Goal: Check status: Check status

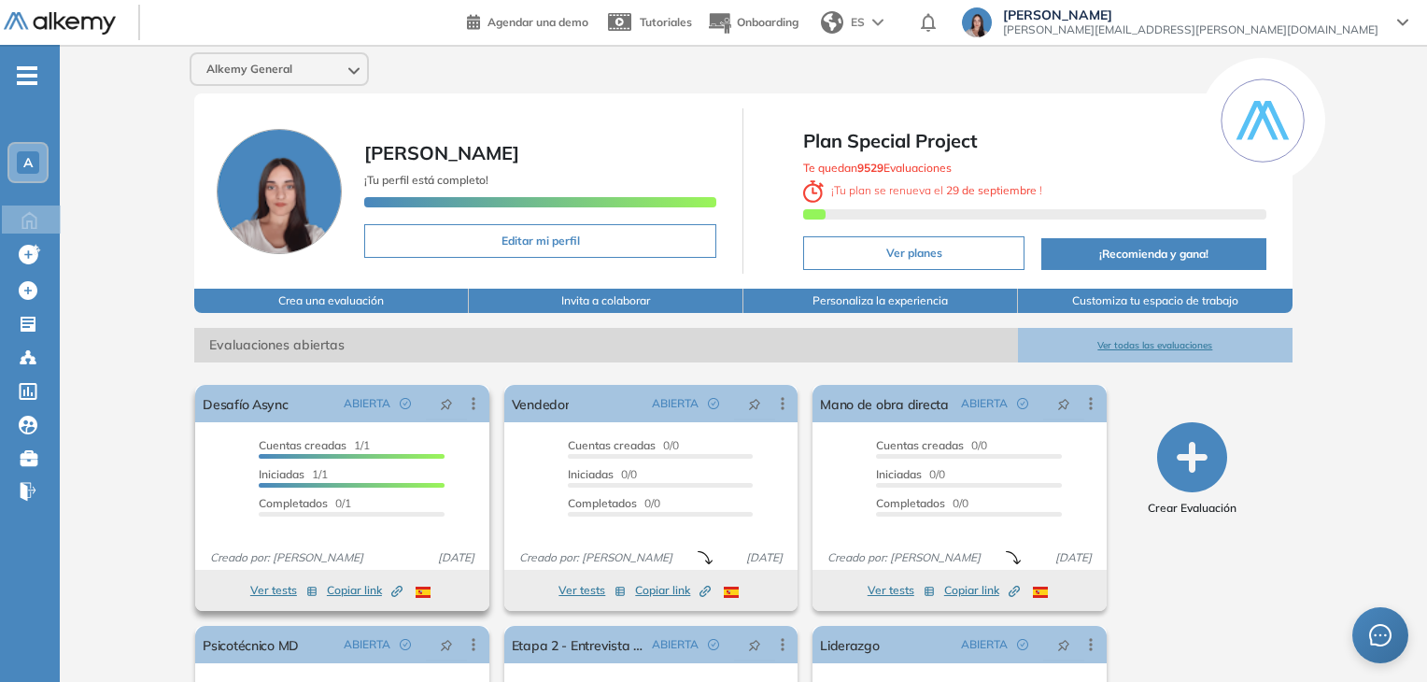
scroll to position [191, 0]
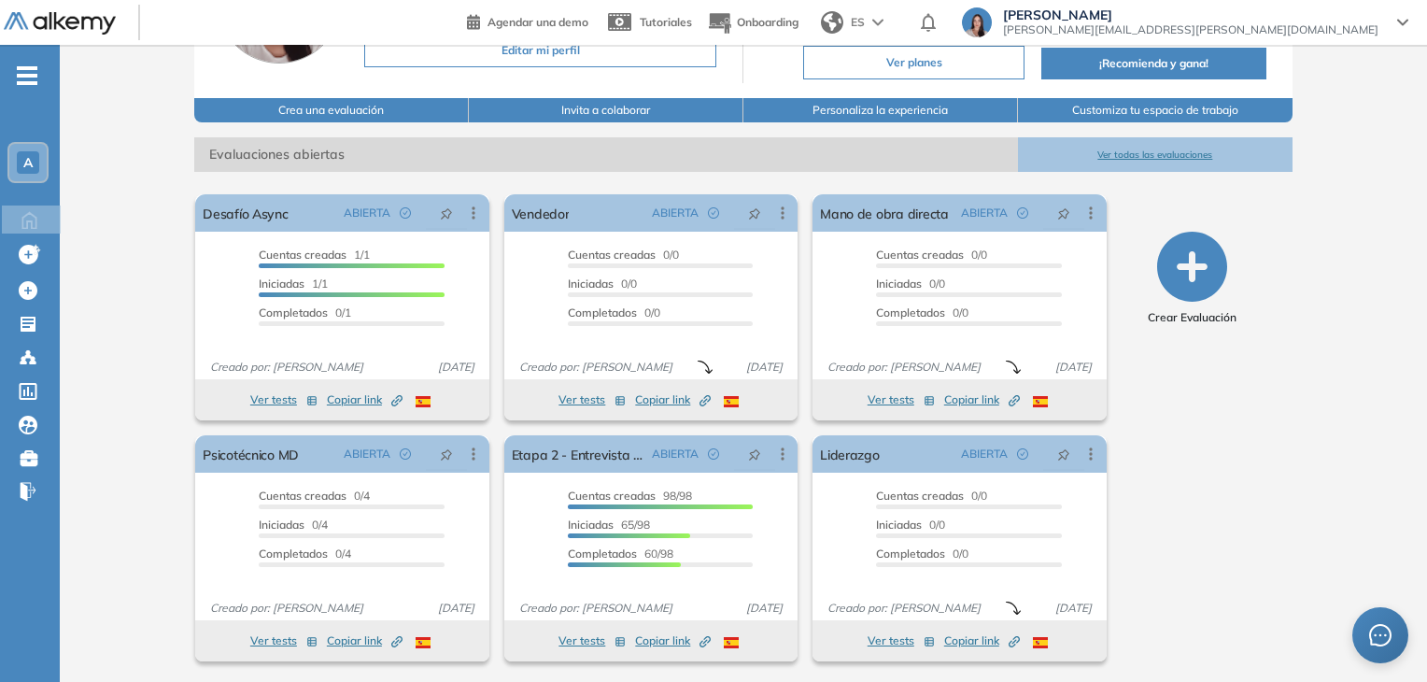
click at [1147, 148] on button "Ver todas las evaluaciones" at bounding box center [1155, 154] width 275 height 35
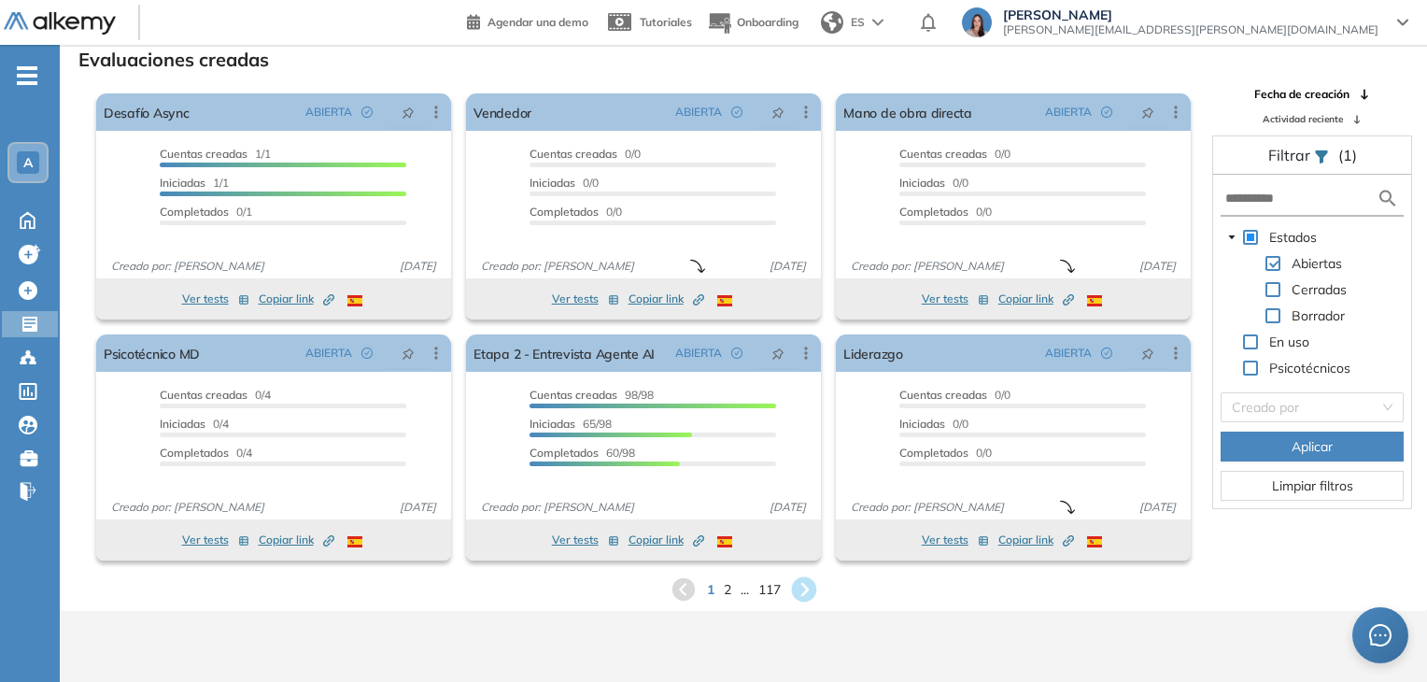
click at [796, 575] on icon at bounding box center [803, 589] width 31 height 31
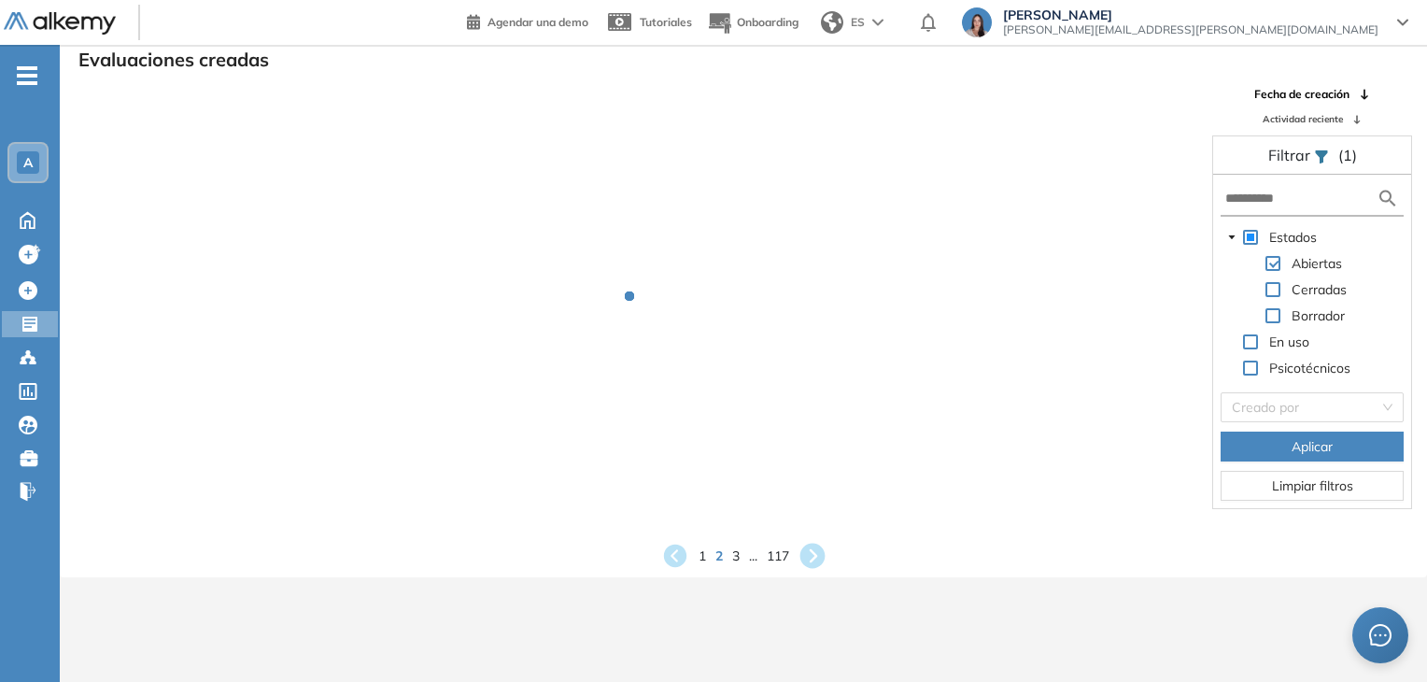
click at [810, 554] on icon at bounding box center [812, 556] width 25 height 25
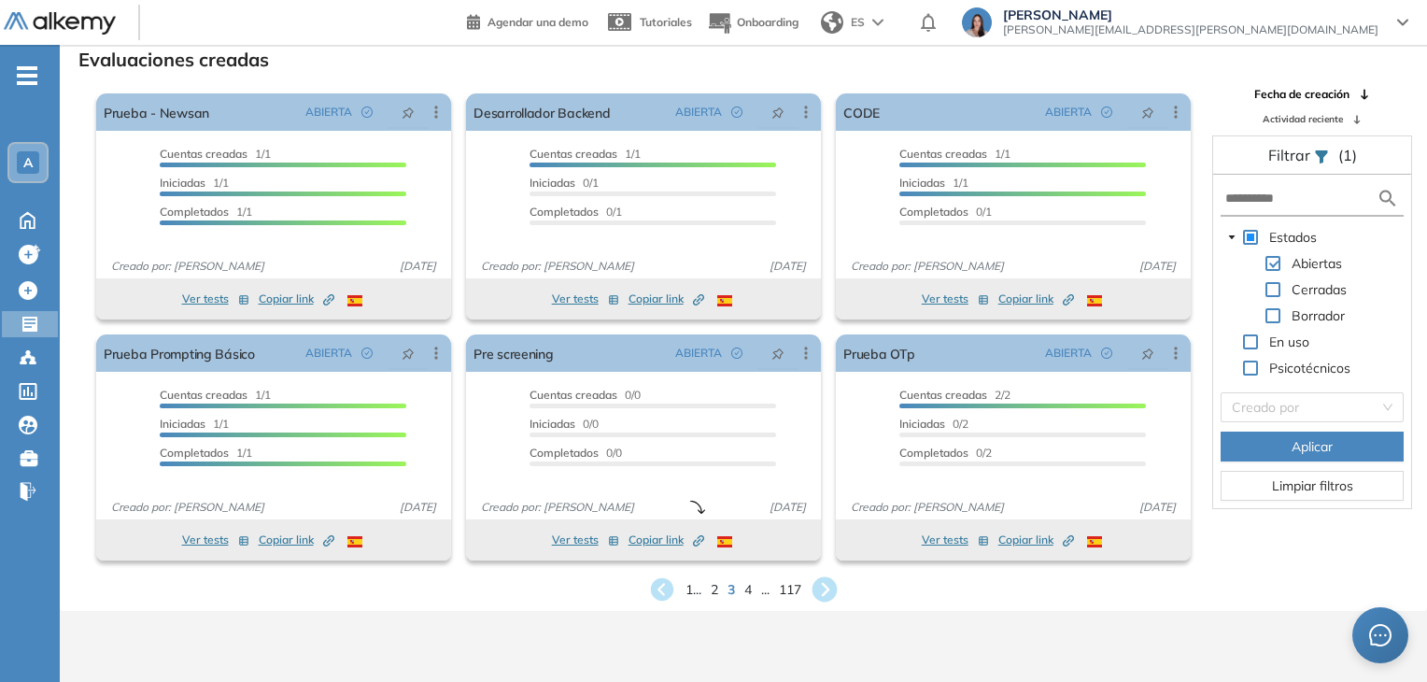
click at [829, 584] on icon at bounding box center [825, 589] width 25 height 25
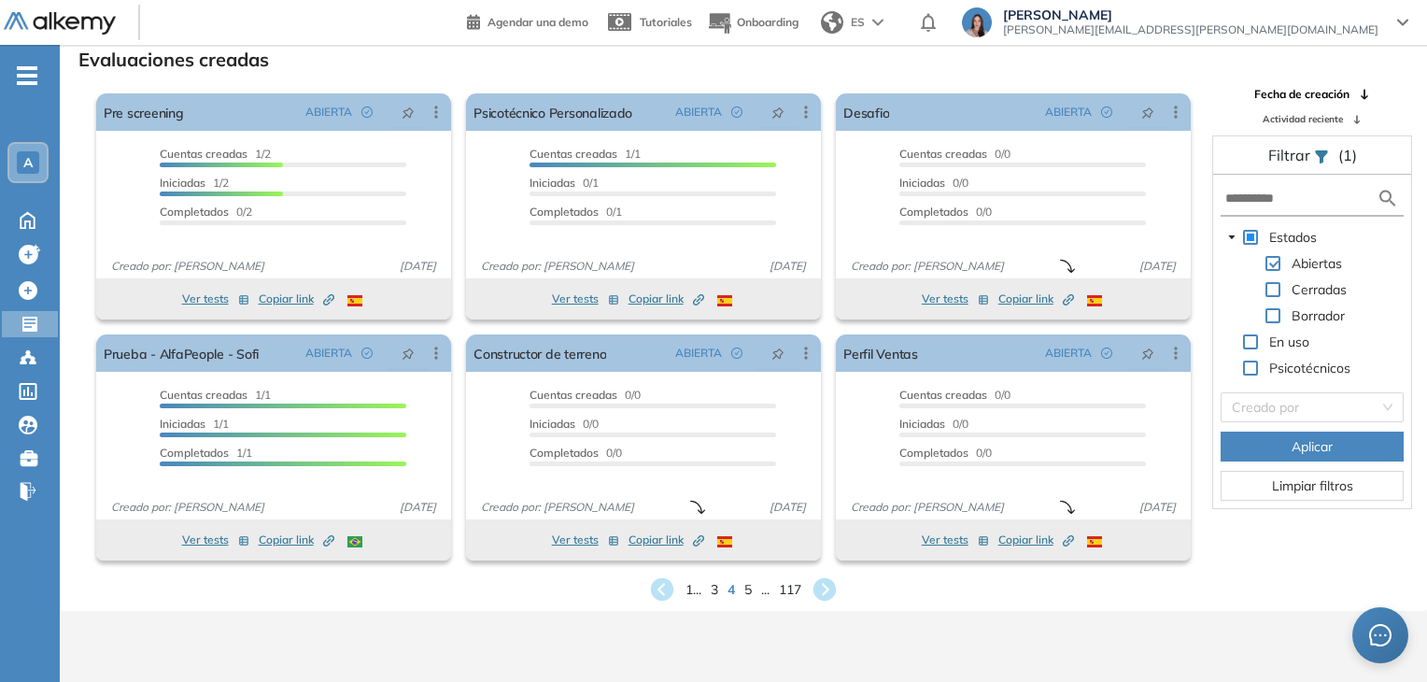
click at [829, 569] on div "Evaluaciones creadas El proctoring será activado ¡Importante!: Los usuarios que…" at bounding box center [744, 324] width 1338 height 559
click at [833, 585] on icon at bounding box center [825, 589] width 25 height 25
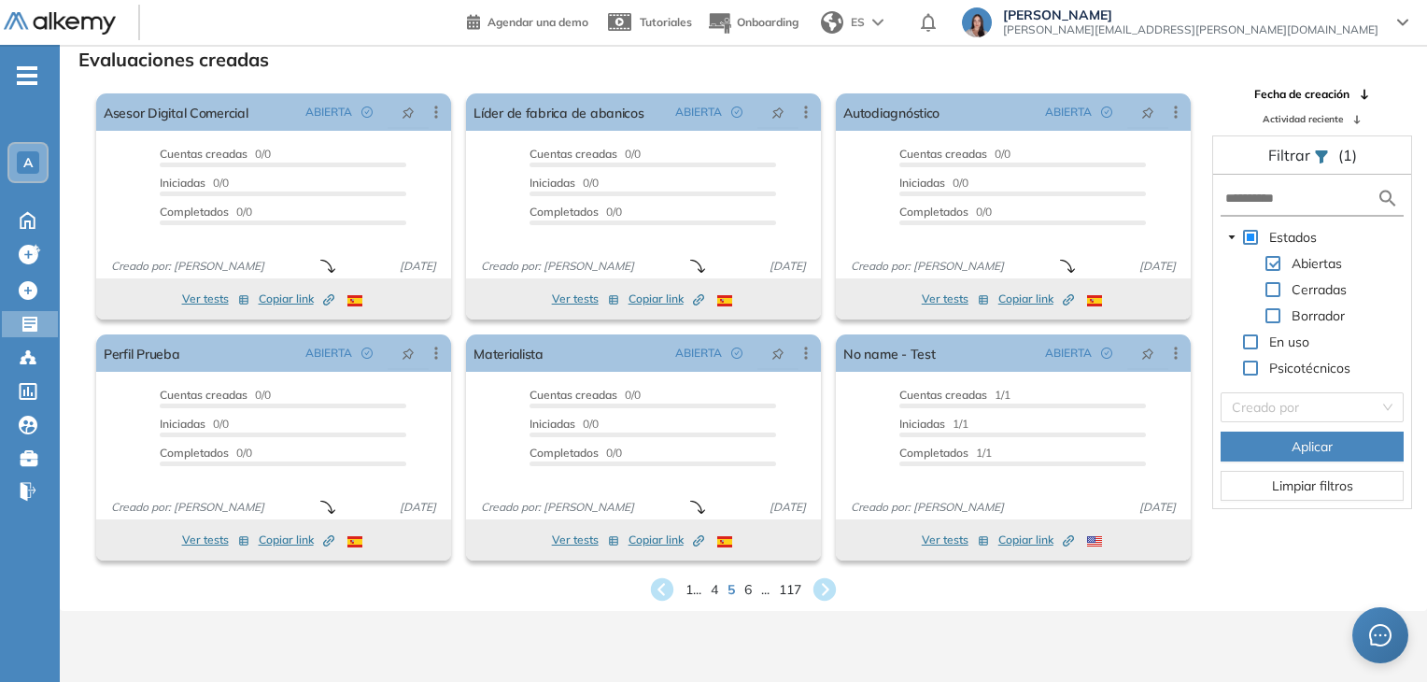
click at [825, 573] on div "Evaluaciones creadas El proctoring será activado ¡Importante!: Los usuarios que…" at bounding box center [744, 324] width 1338 height 559
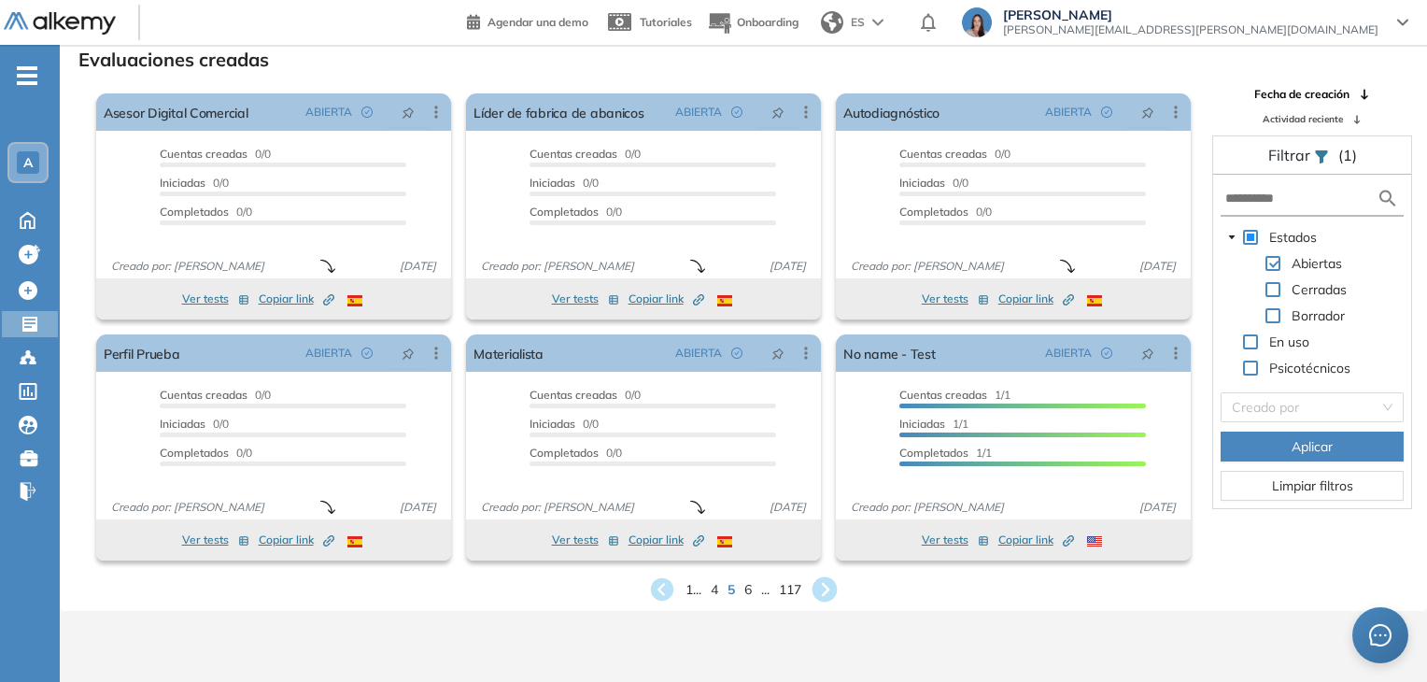
click at [832, 576] on icon at bounding box center [825, 589] width 31 height 31
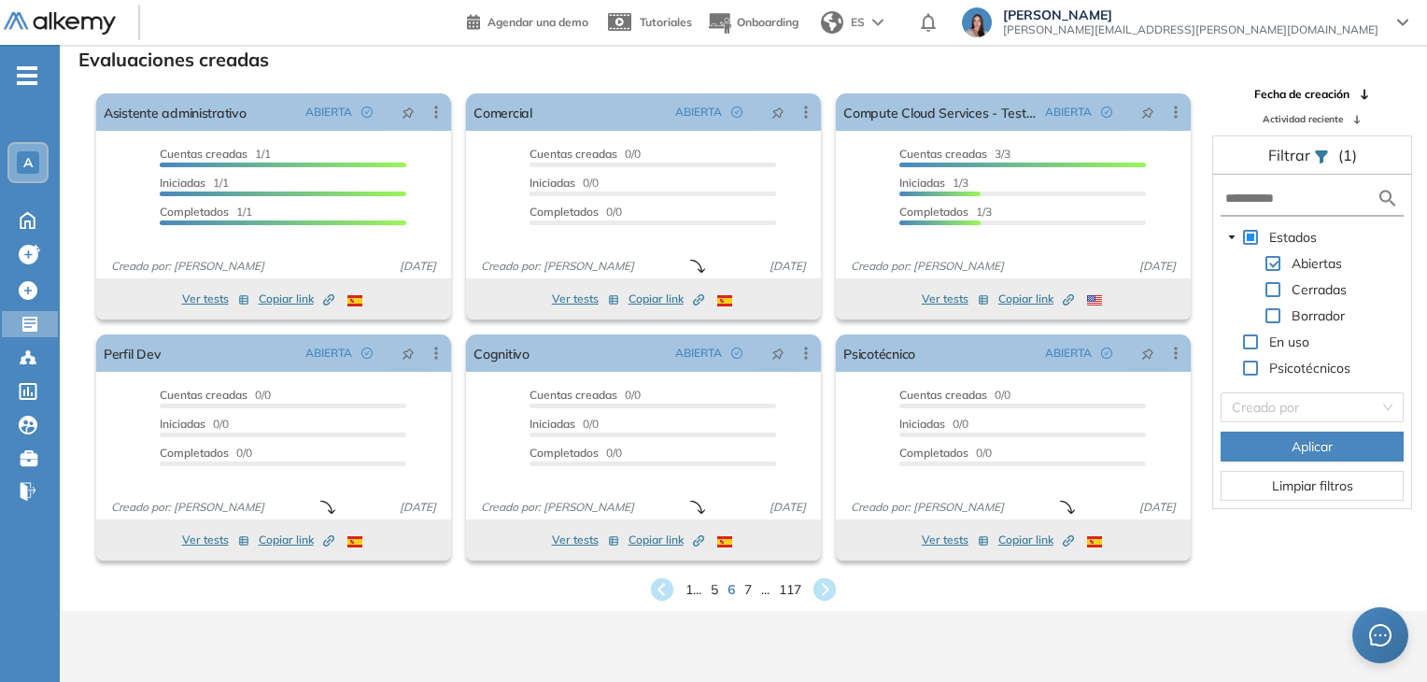
click at [832, 578] on icon at bounding box center [825, 589] width 22 height 22
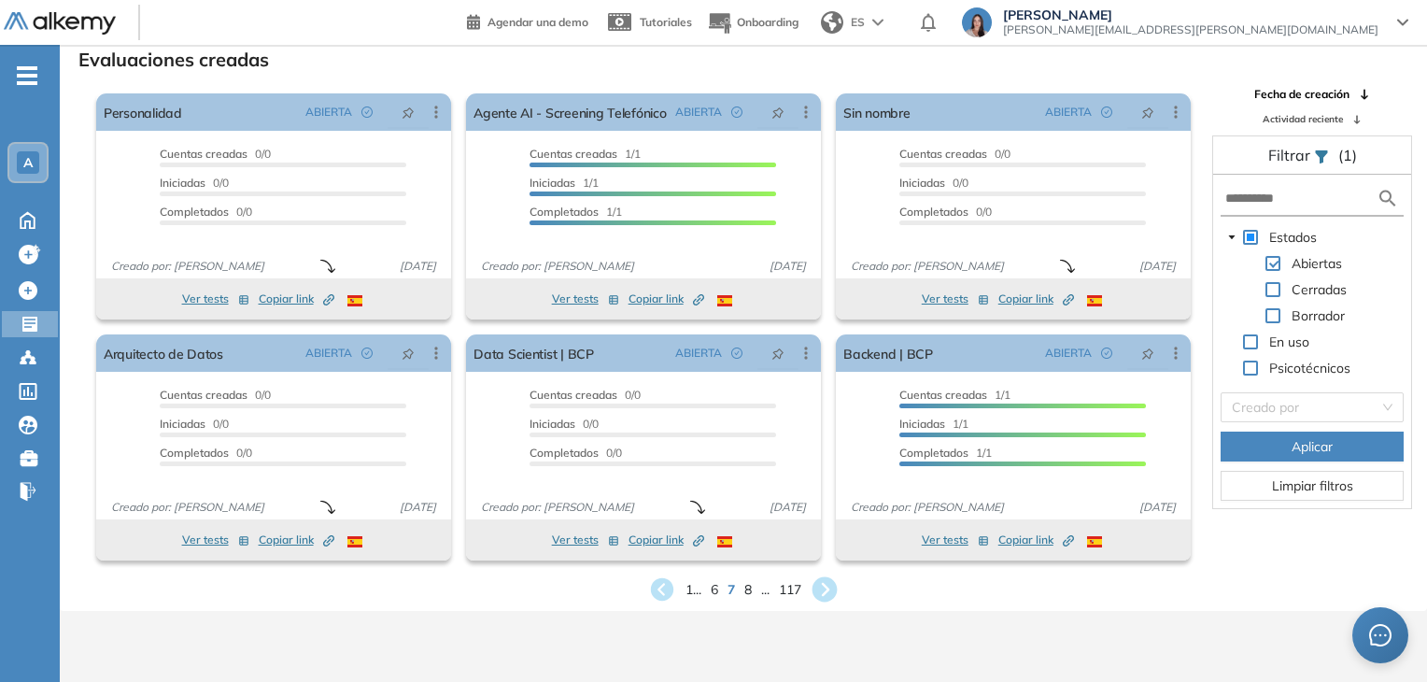
click at [818, 591] on icon at bounding box center [825, 589] width 25 height 25
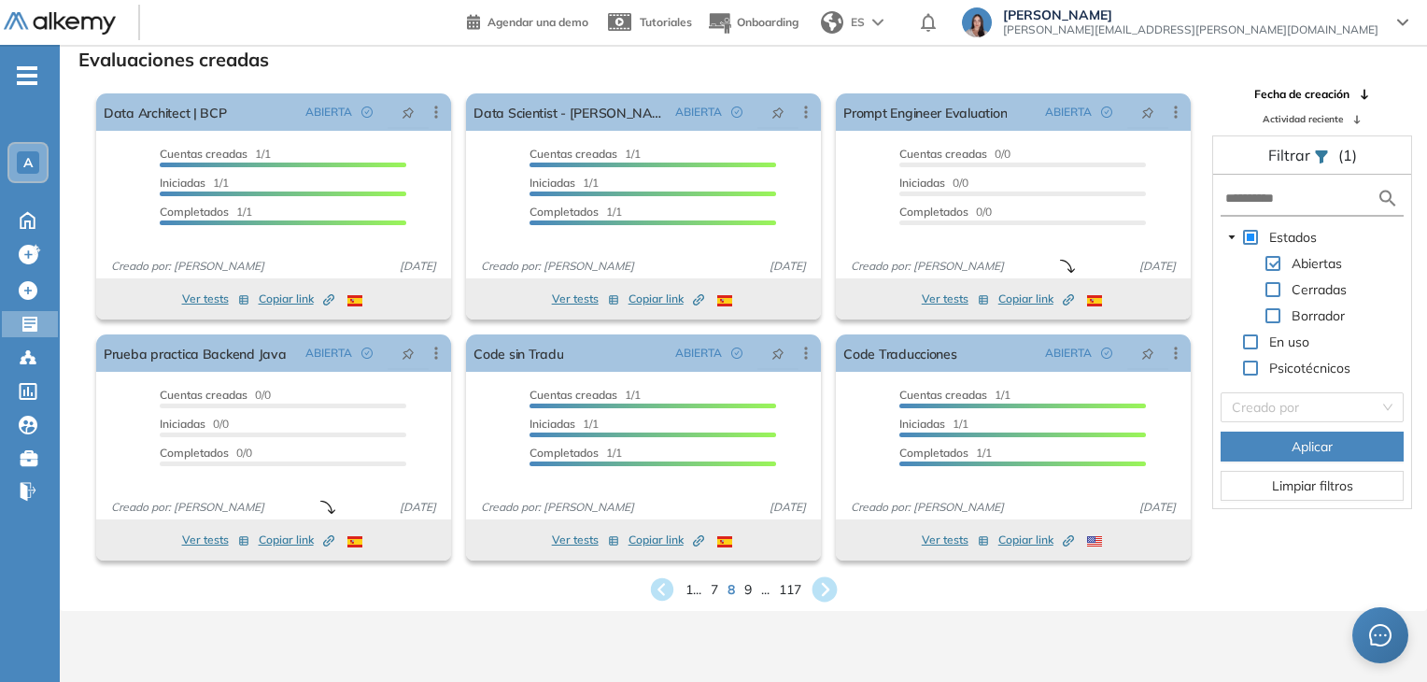
click at [829, 591] on icon at bounding box center [825, 589] width 31 height 31
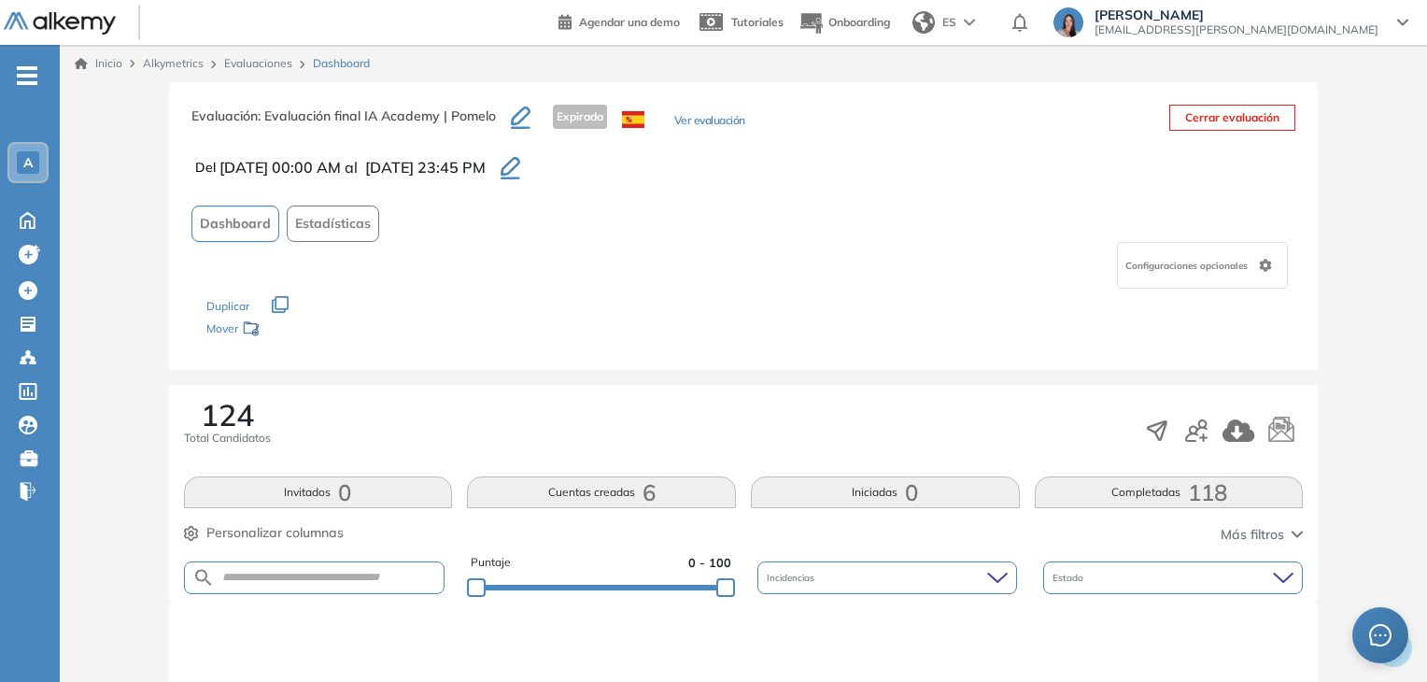
click at [1148, 496] on button "Completadas 118" at bounding box center [1169, 492] width 269 height 32
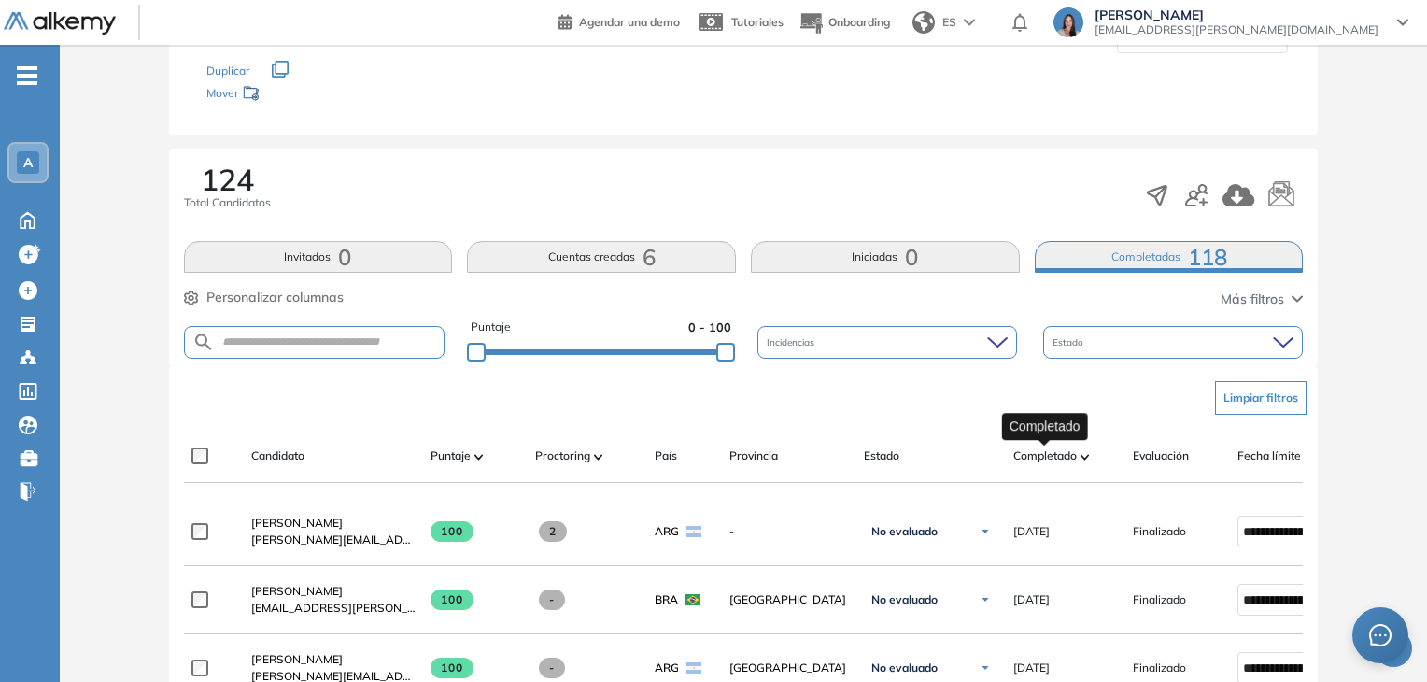
click at [1054, 452] on span "Completado" at bounding box center [1045, 455] width 64 height 17
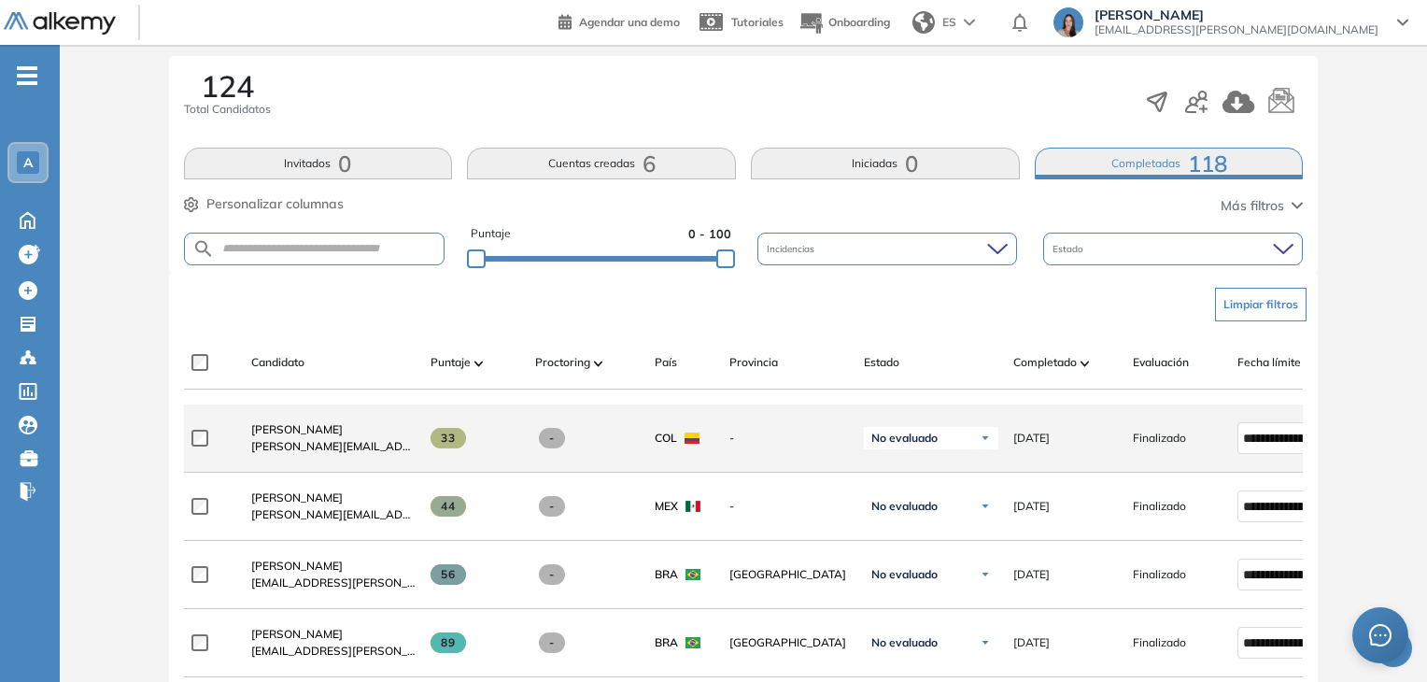
scroll to position [422, 0]
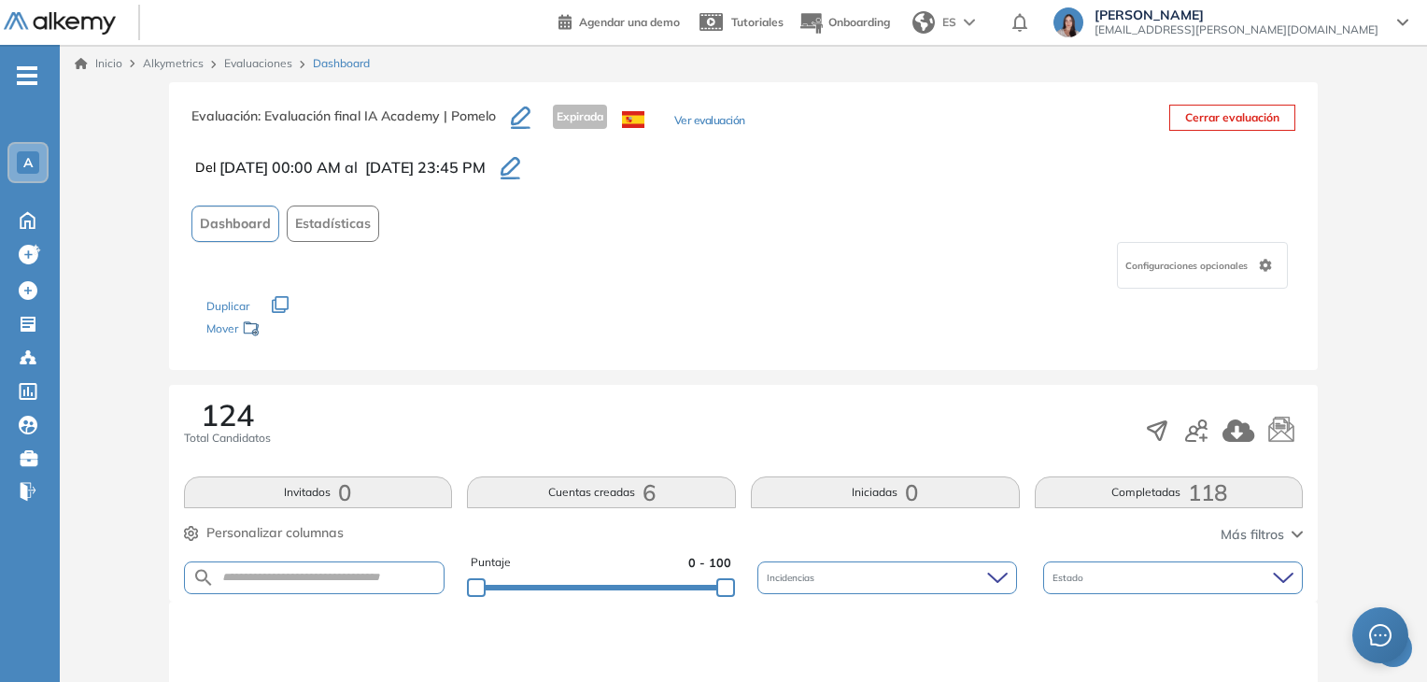
scroll to position [187, 0]
